Goal: Navigation & Orientation: Understand site structure

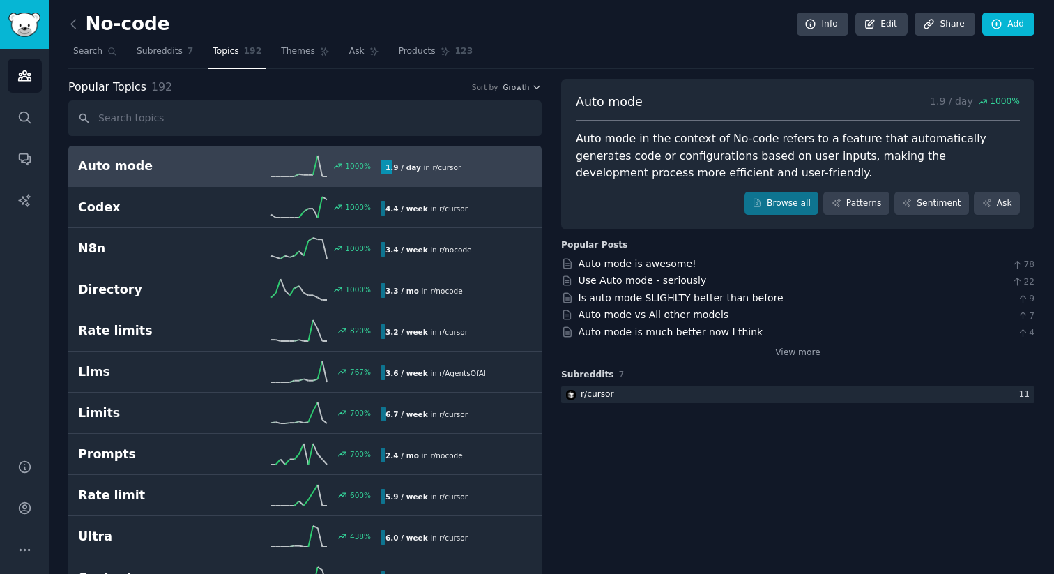
click at [93, 172] on h2 "Auto mode" at bounding box center [153, 166] width 151 height 17
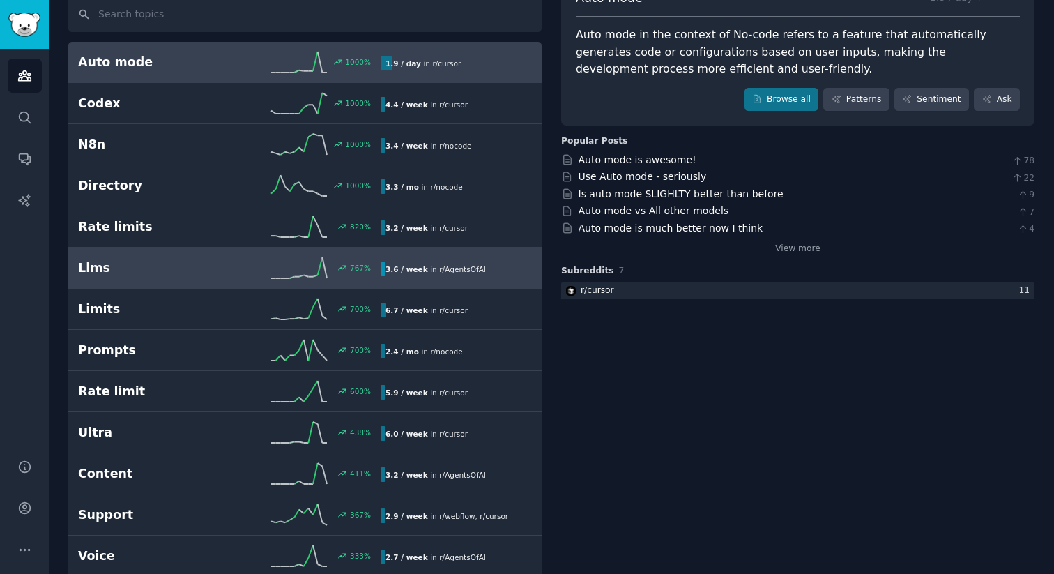
scroll to position [105, 0]
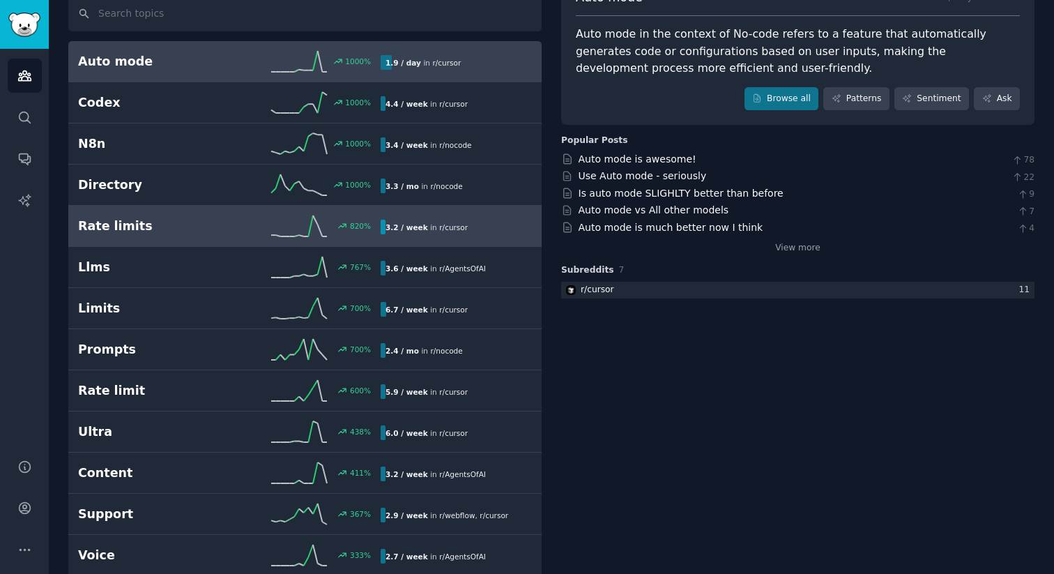
click at [252, 240] on link "Rate limits 820 % 3.2 / week in r/ cursor" at bounding box center [304, 226] width 473 height 41
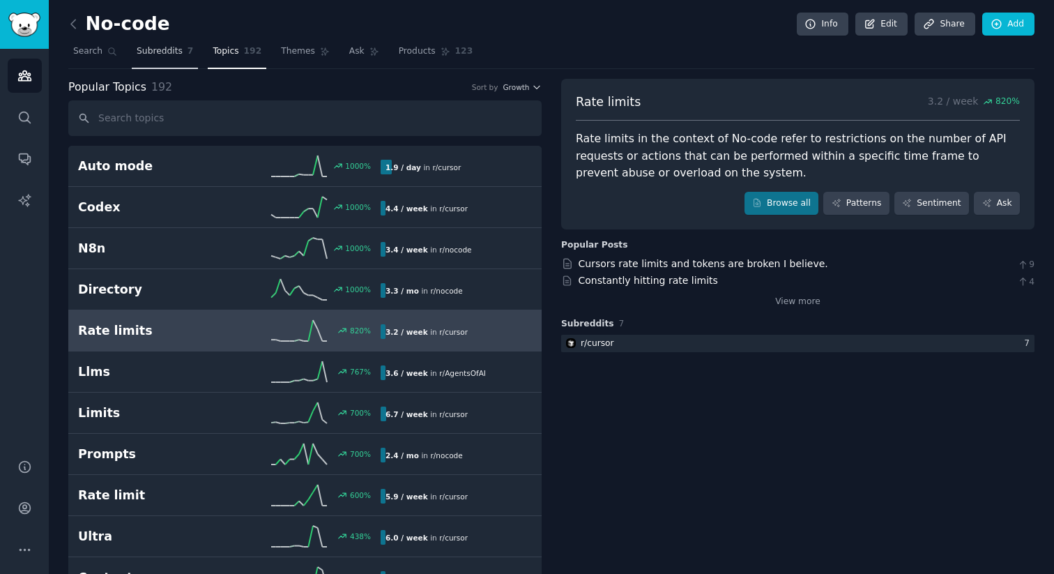
click at [177, 54] on span "Subreddits" at bounding box center [160, 51] width 46 height 13
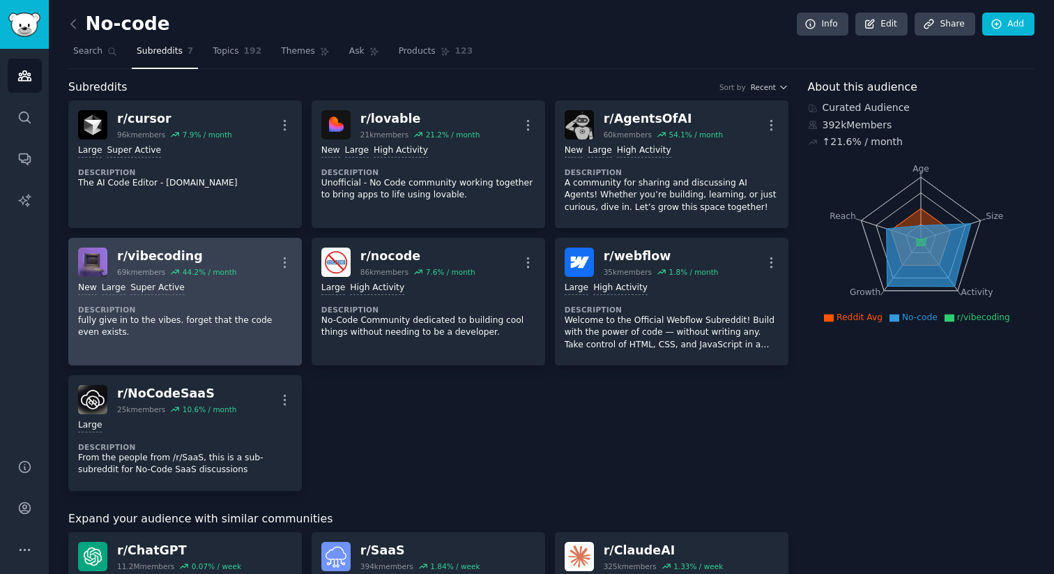
click at [241, 280] on div "New Large Super Active Description fully give in to the vibes. forget that the …" at bounding box center [185, 310] width 214 height 67
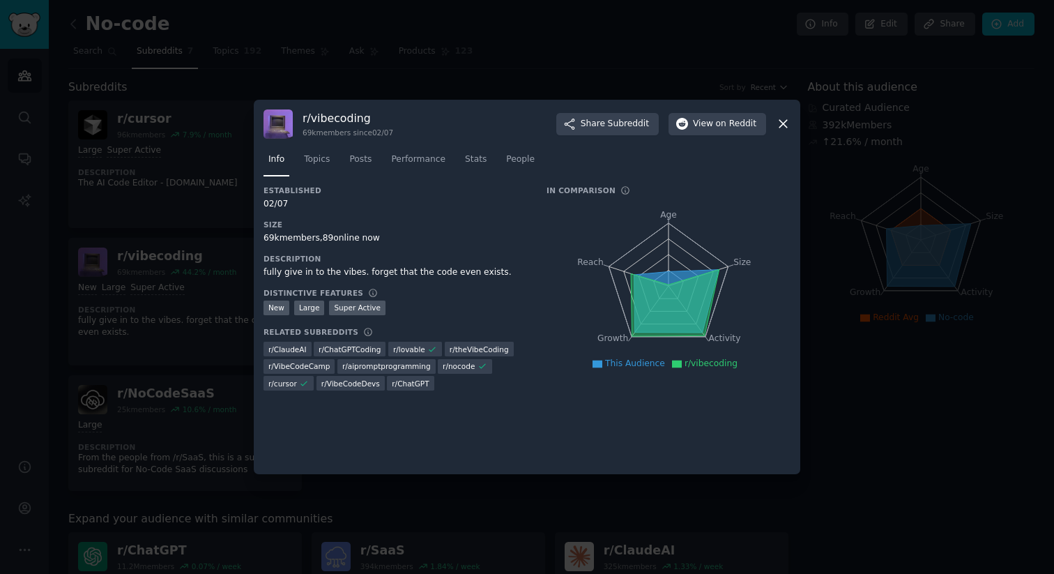
click at [789, 119] on icon at bounding box center [783, 123] width 15 height 15
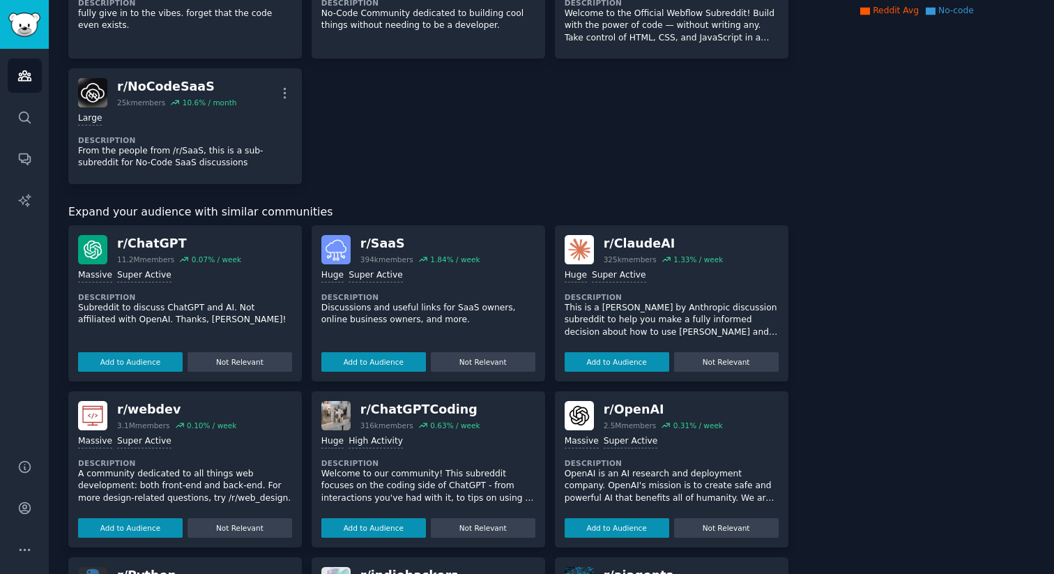
scroll to position [267, 0]
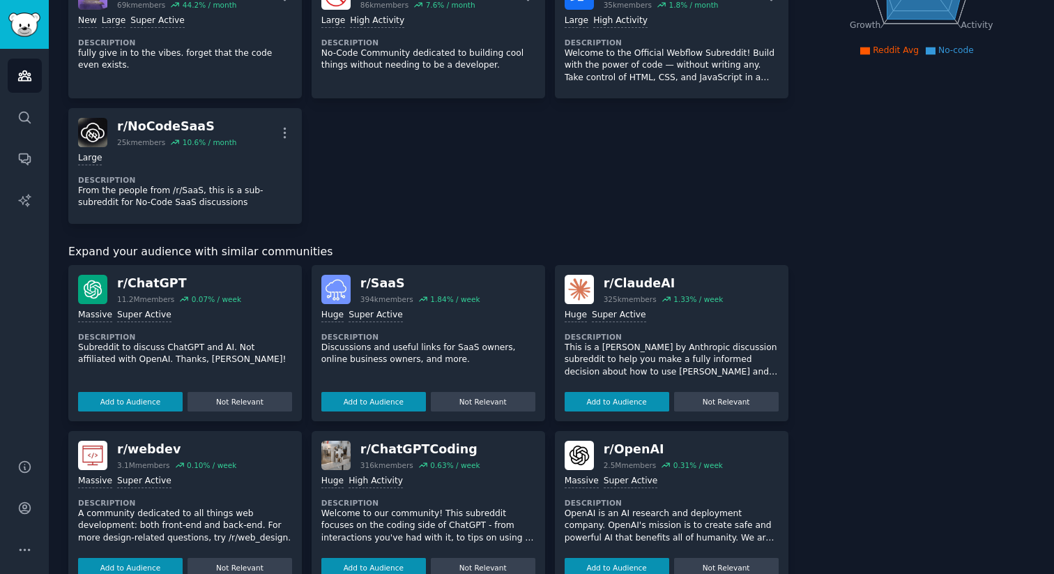
click at [591, 391] on div "Add to Audience Not Relevant" at bounding box center [672, 399] width 214 height 24
click at [577, 296] on img at bounding box center [579, 289] width 29 height 29
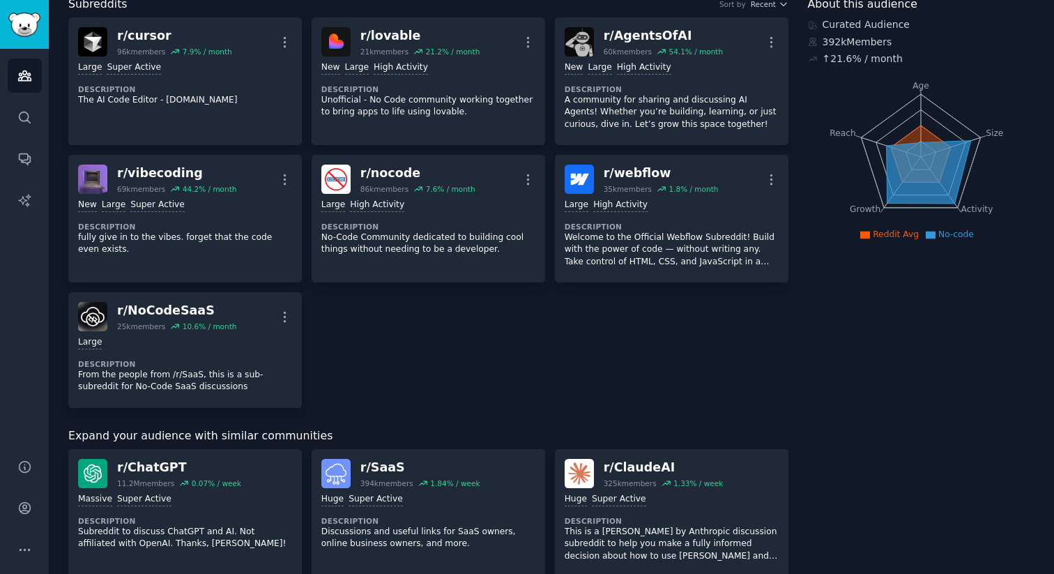
scroll to position [84, 0]
click at [446, 513] on div "Huge Super Active Description Discussions and useful links for SaaS owners, onl…" at bounding box center [428, 540] width 214 height 107
click at [333, 471] on img at bounding box center [335, 472] width 29 height 29
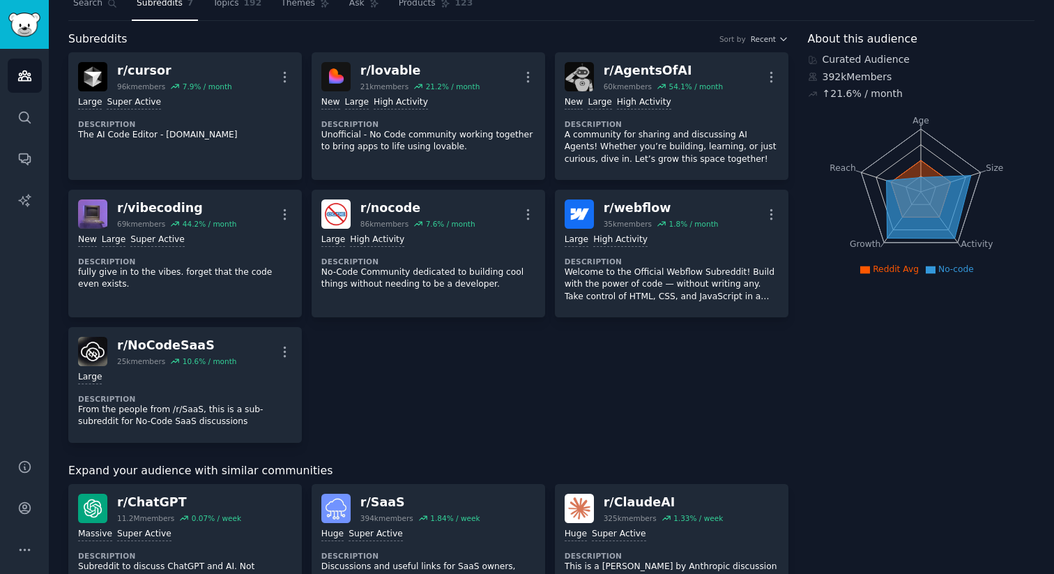
scroll to position [0, 0]
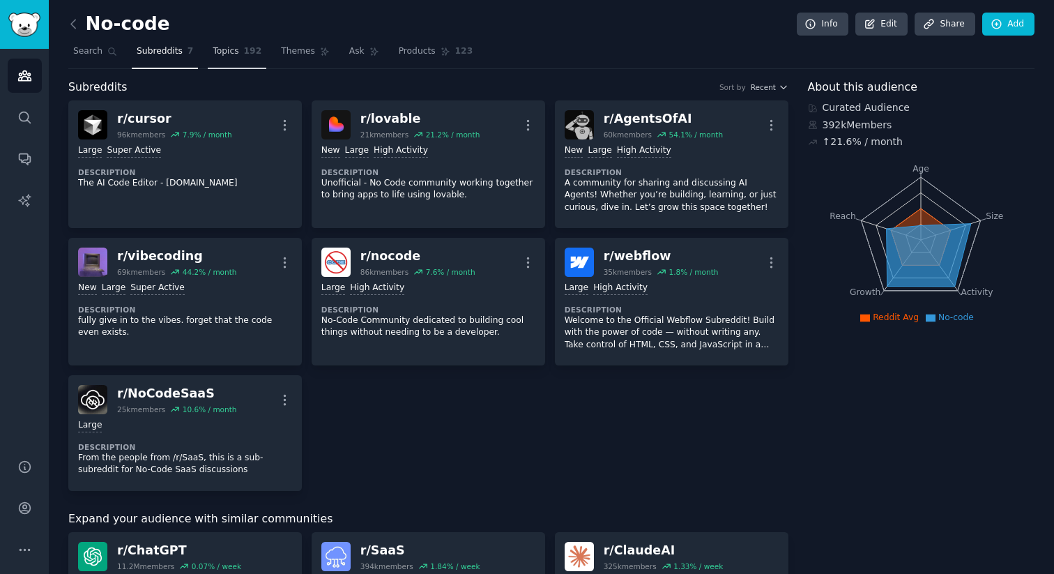
click at [223, 52] on span "Topics" at bounding box center [226, 51] width 26 height 13
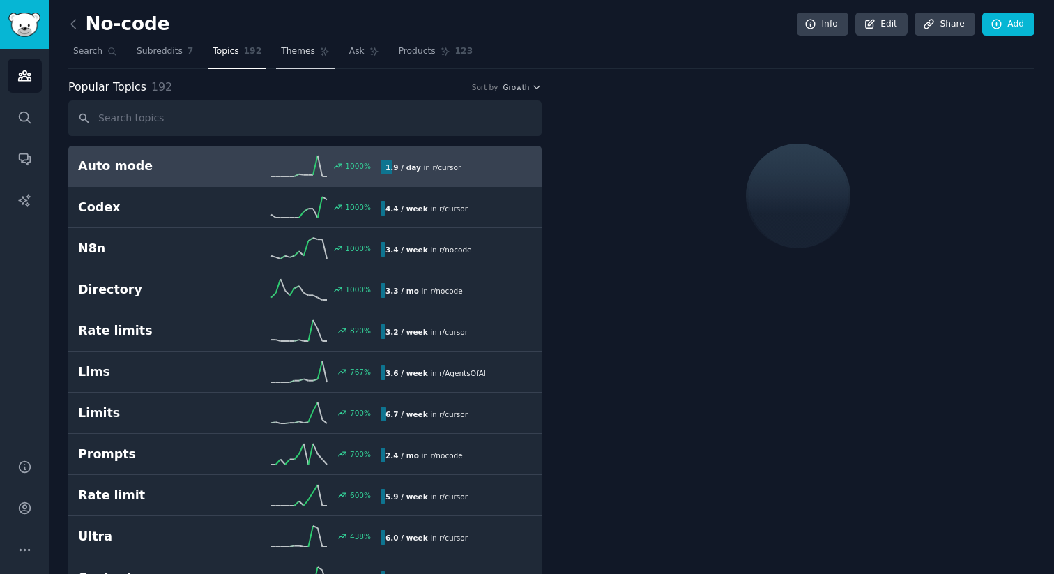
click at [294, 50] on span "Themes" at bounding box center [298, 51] width 34 height 13
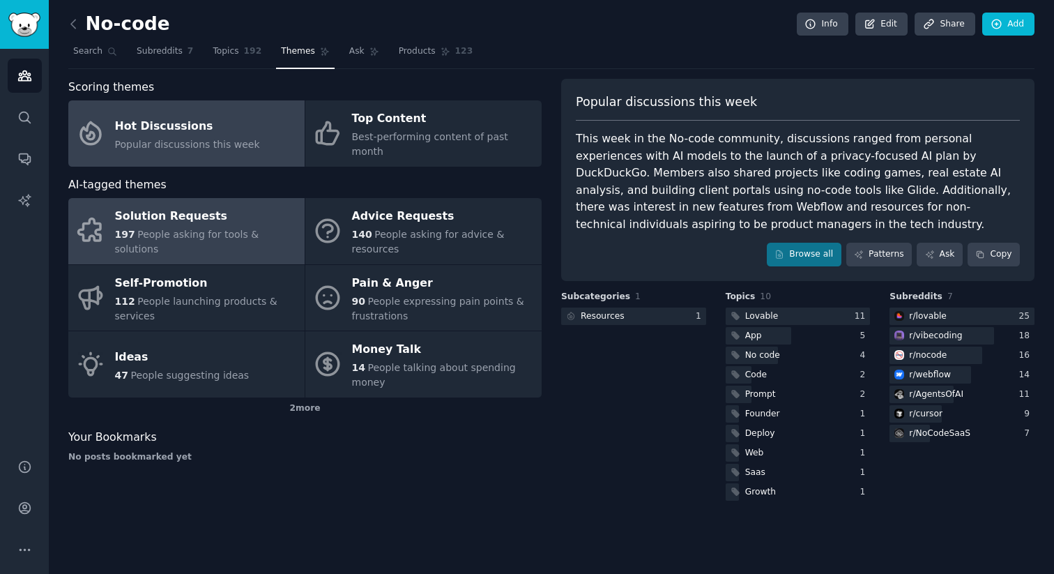
click at [195, 229] on span "People asking for tools & solutions" at bounding box center [187, 242] width 144 height 26
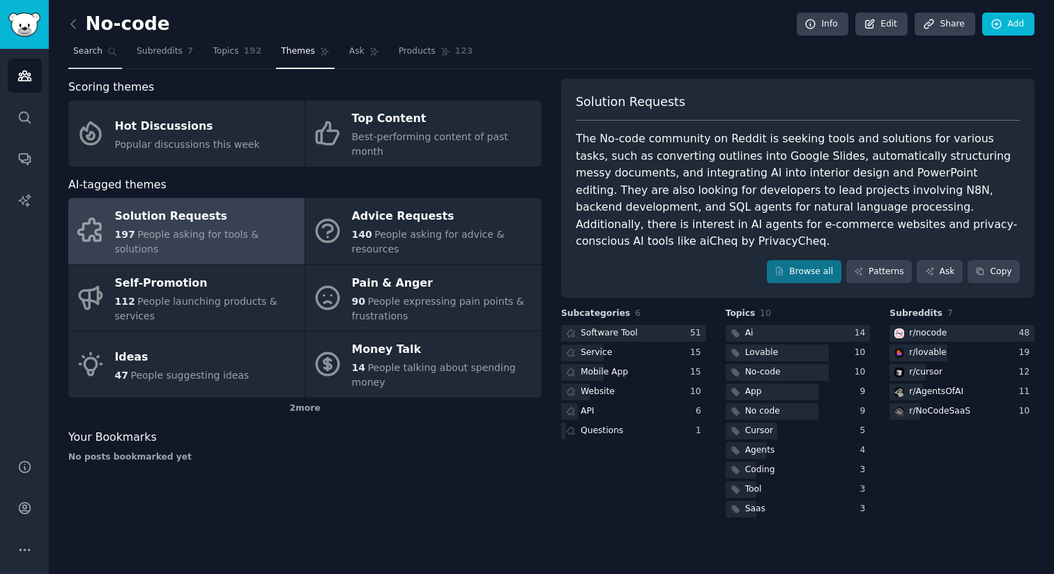
click at [88, 55] on span "Search" at bounding box center [87, 51] width 29 height 13
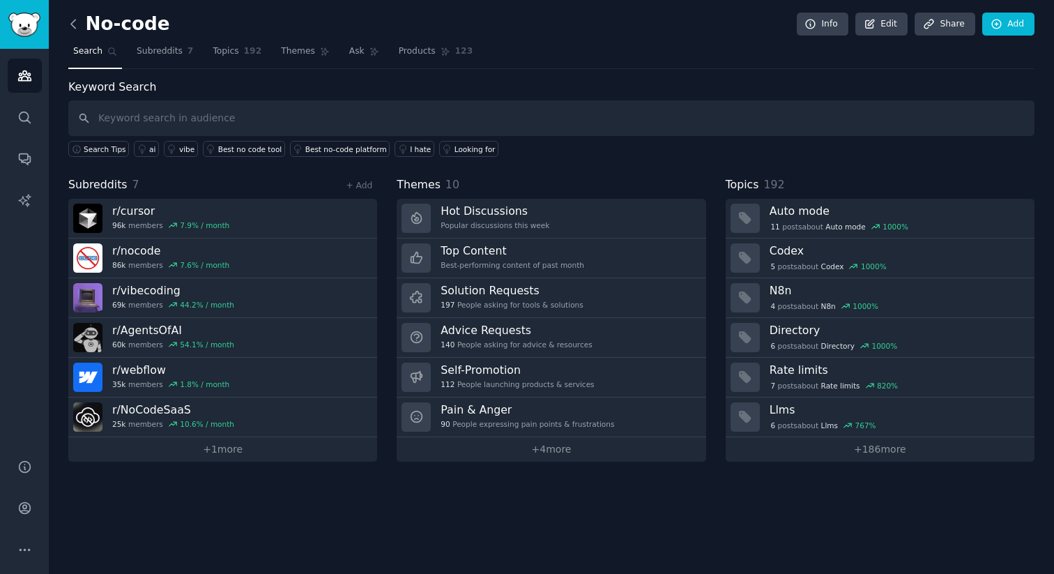
click at [70, 20] on icon at bounding box center [73, 24] width 15 height 15
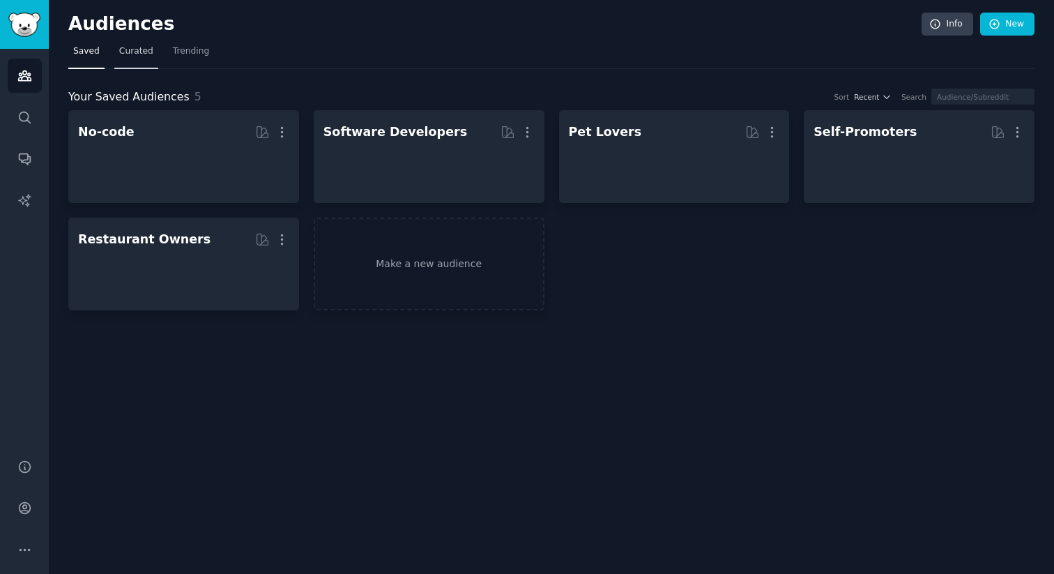
click at [122, 46] on span "Curated" at bounding box center [136, 51] width 34 height 13
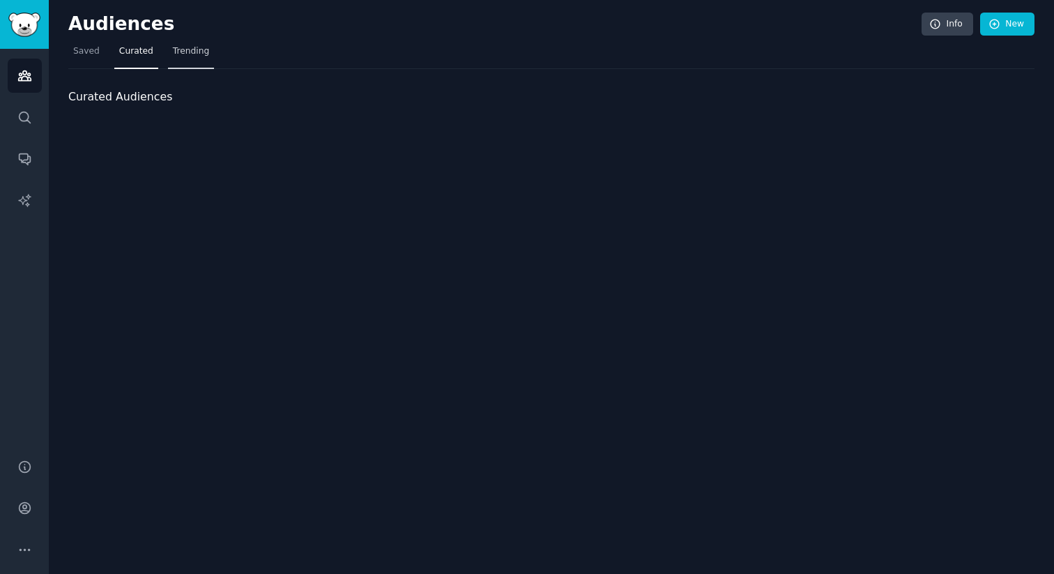
click at [196, 51] on span "Trending" at bounding box center [191, 51] width 36 height 13
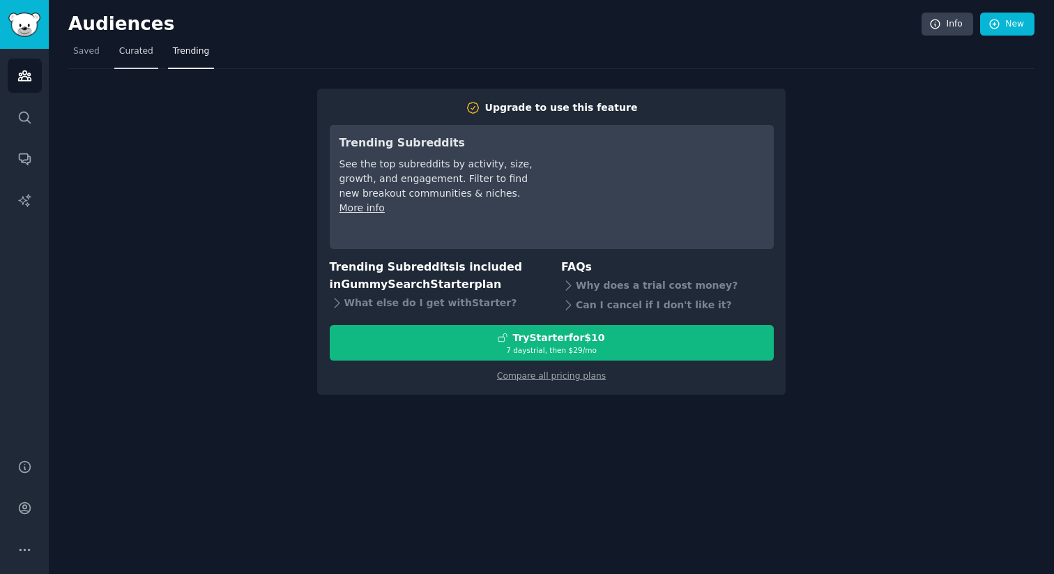
click at [136, 47] on span "Curated" at bounding box center [136, 51] width 34 height 13
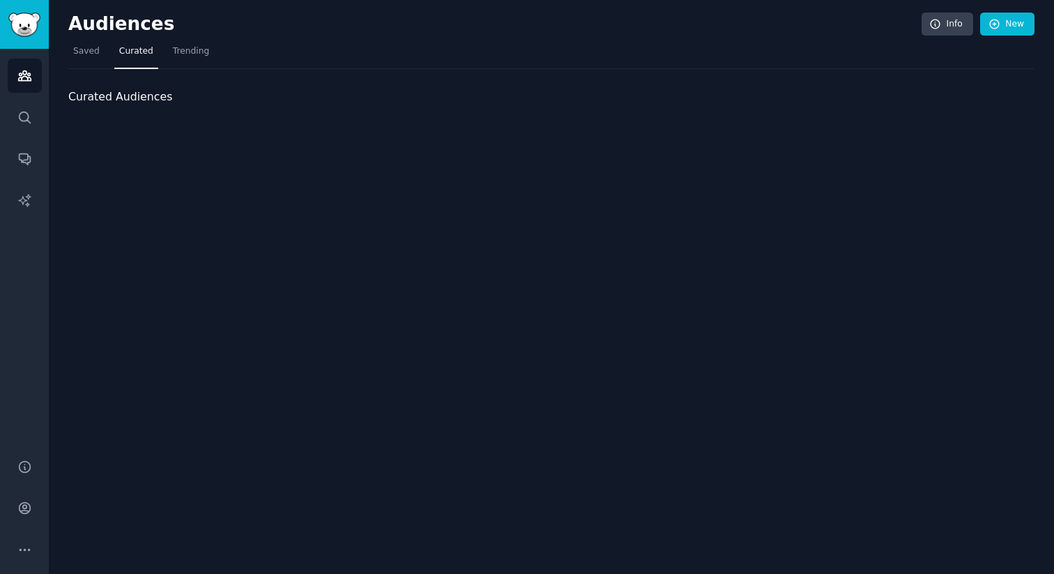
click at [150, 98] on span "Curated Audiences" at bounding box center [120, 97] width 104 height 17
click at [97, 51] on span "Saved" at bounding box center [86, 51] width 26 height 13
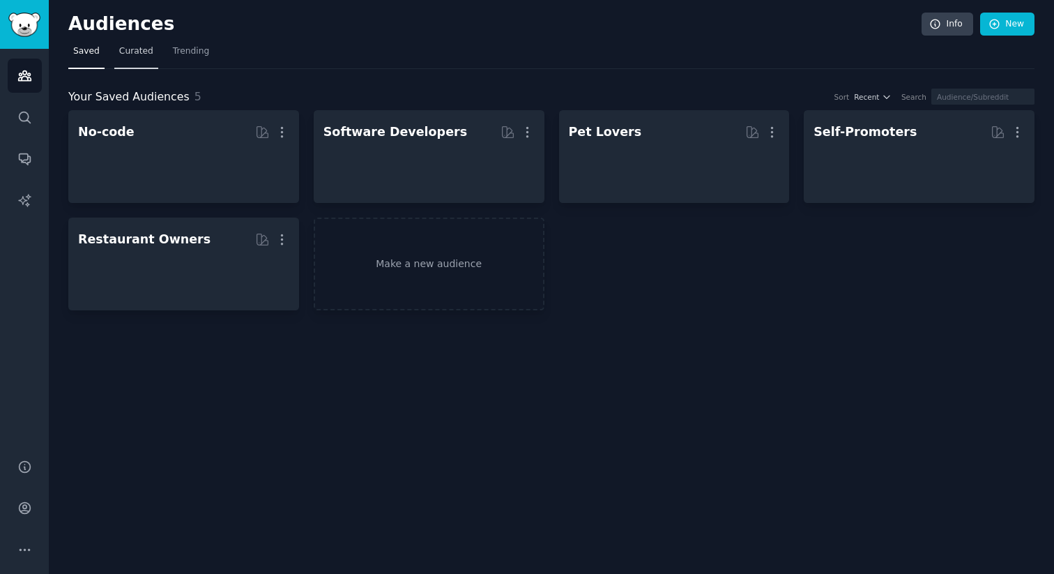
click at [128, 51] on span "Curated" at bounding box center [136, 51] width 34 height 13
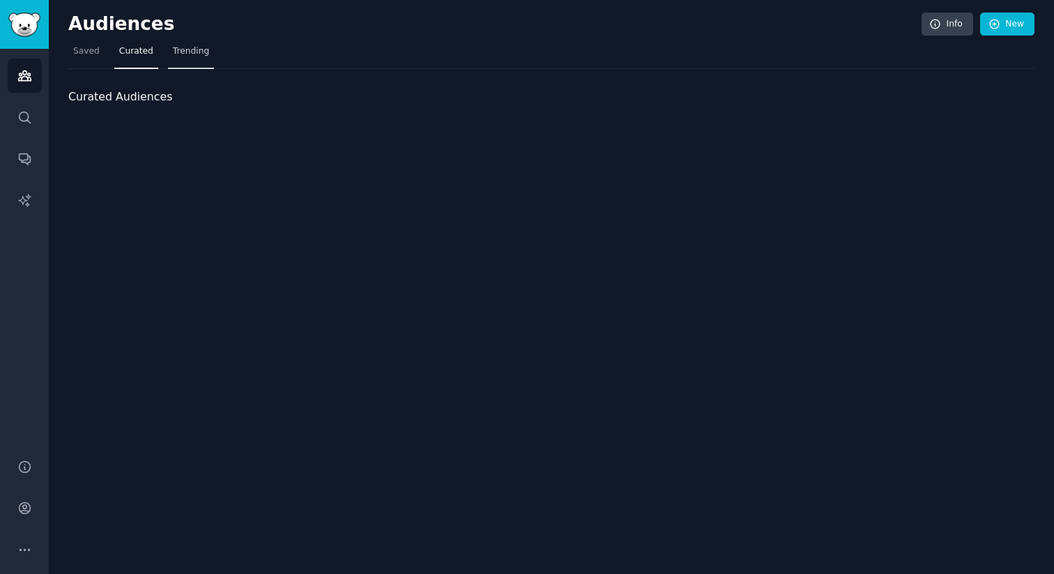
click at [181, 54] on span "Trending" at bounding box center [191, 51] width 36 height 13
